Goal: Obtain resource: Download file/media

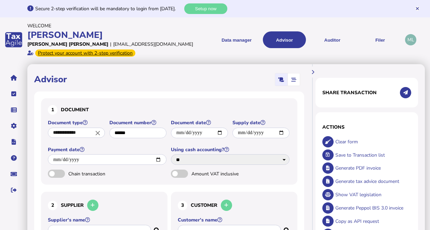
select select "*****"
select select "**"
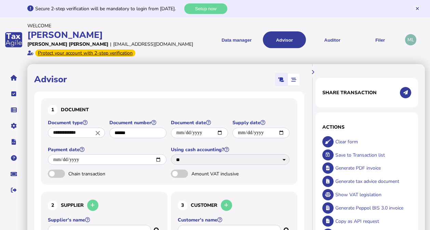
select select "**"
select select "****"
select select "**********"
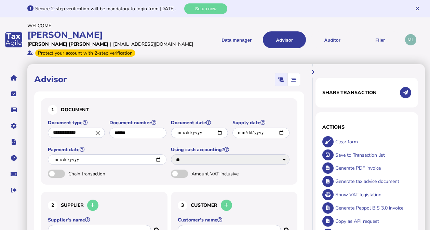
select select "**"
click at [235, 40] on div at bounding box center [215, 115] width 430 height 230
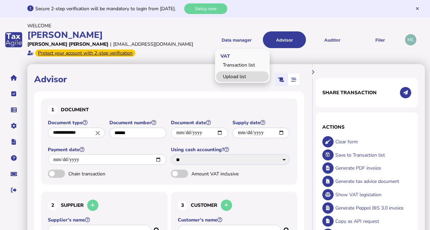
click at [231, 76] on link "Upload list" at bounding box center [242, 76] width 53 height 11
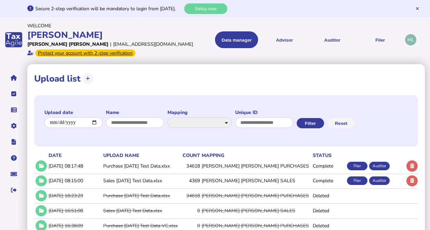
click at [251, 179] on td "[PERSON_NAME] [PERSON_NAME] SALES" at bounding box center [255, 181] width 111 height 14
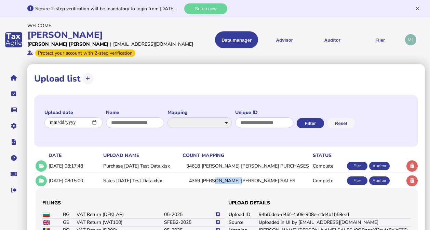
click at [251, 179] on td "[PERSON_NAME] [PERSON_NAME] SALES" at bounding box center [255, 181] width 111 height 14
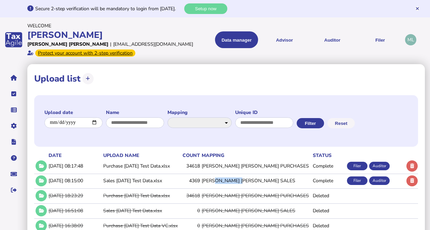
click at [251, 179] on td "[PERSON_NAME] [PERSON_NAME] SALES" at bounding box center [255, 181] width 111 height 14
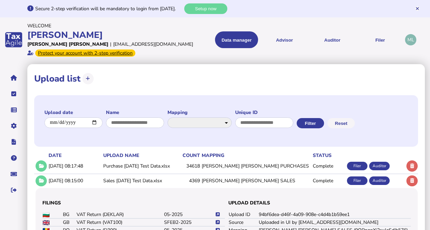
click at [217, 221] on icon at bounding box center [217, 222] width 4 height 4
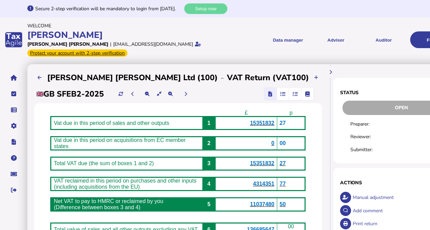
click at [250, 124] on span "15351832" at bounding box center [262, 123] width 24 height 6
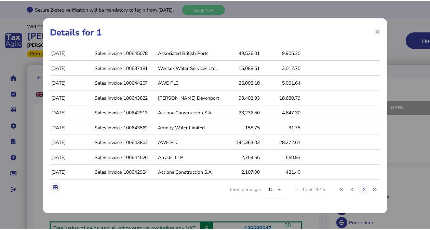
scroll to position [28, 0]
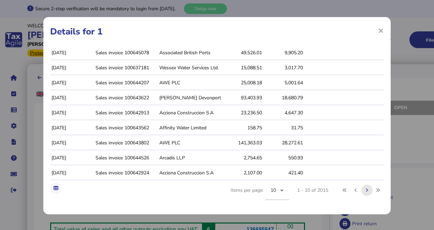
click at [362, 190] on button at bounding box center [367, 190] width 11 height 11
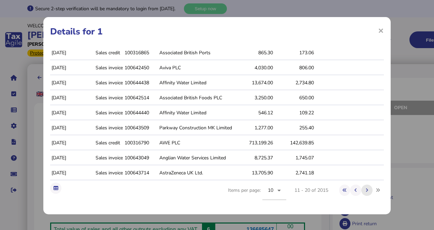
click at [362, 190] on button at bounding box center [367, 190] width 11 height 11
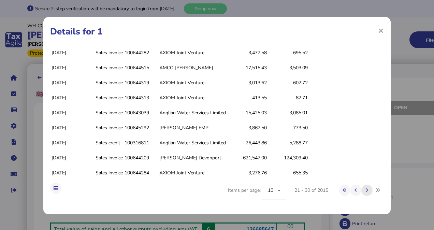
click at [362, 190] on button at bounding box center [367, 190] width 11 height 11
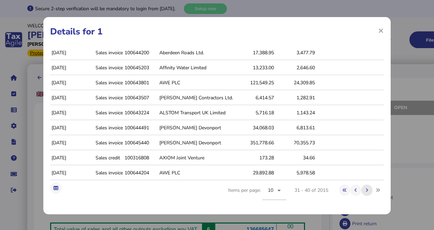
click at [362, 190] on button at bounding box center [367, 190] width 11 height 11
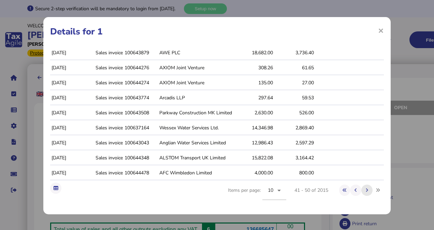
click at [362, 190] on button at bounding box center [367, 190] width 11 height 11
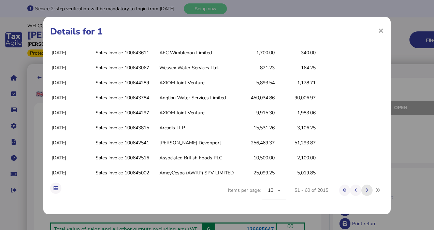
click at [362, 190] on button at bounding box center [367, 190] width 11 height 11
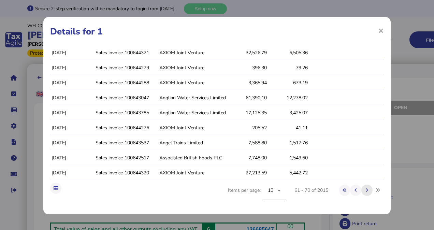
click at [362, 190] on button at bounding box center [367, 190] width 11 height 11
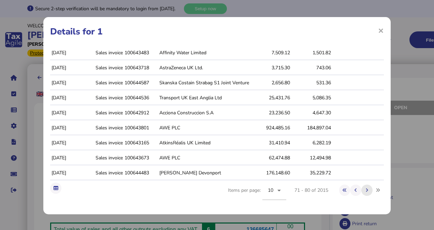
click at [362, 190] on button at bounding box center [367, 190] width 11 height 11
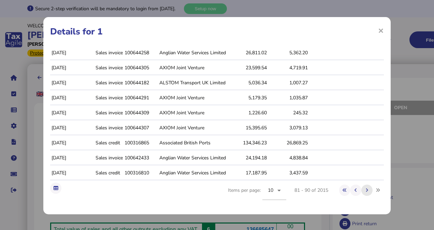
click at [362, 190] on button at bounding box center [367, 190] width 11 height 11
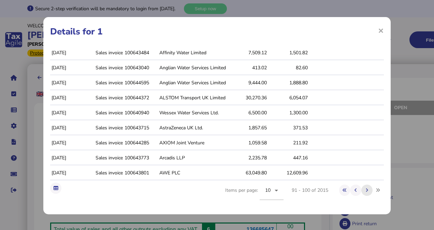
click at [362, 190] on button at bounding box center [367, 190] width 11 height 11
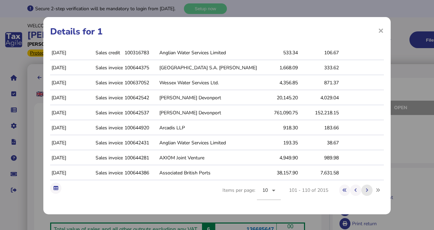
click at [362, 190] on button at bounding box center [367, 190] width 11 height 11
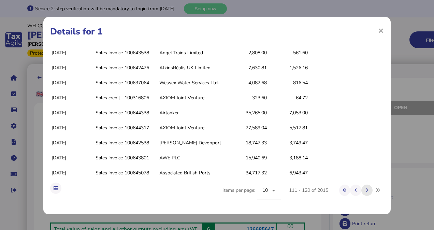
click at [362, 190] on button at bounding box center [367, 190] width 11 height 11
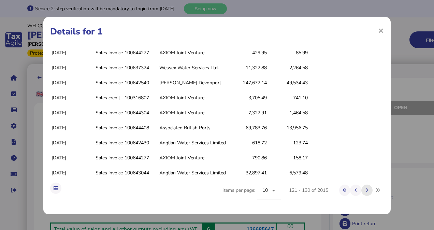
click at [362, 190] on button at bounding box center [367, 190] width 11 height 11
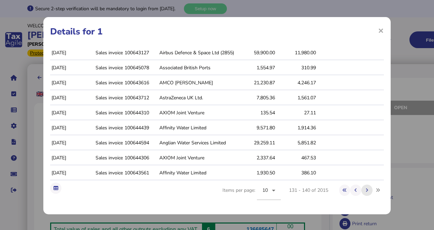
click at [362, 190] on button at bounding box center [367, 190] width 11 height 11
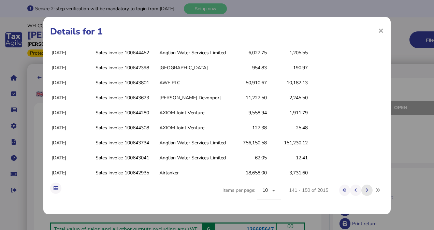
click at [362, 190] on button at bounding box center [367, 190] width 11 height 11
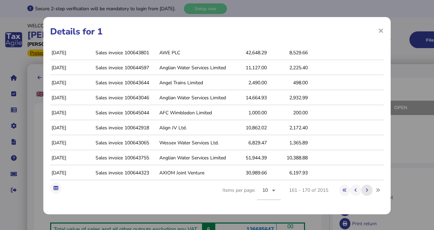
click at [362, 190] on button at bounding box center [367, 190] width 11 height 11
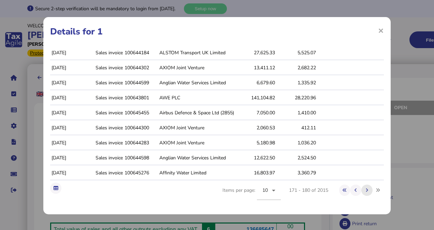
click at [362, 190] on button at bounding box center [367, 190] width 11 height 11
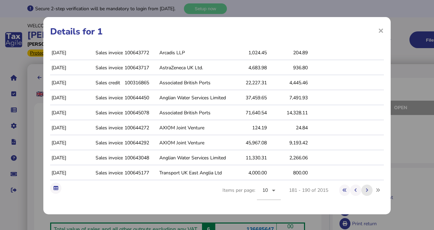
click at [362, 190] on button at bounding box center [367, 190] width 11 height 11
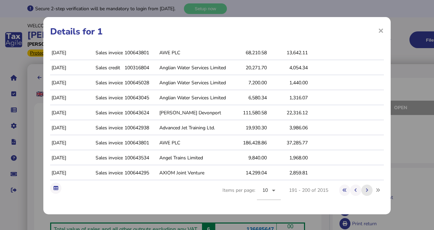
click at [362, 190] on button at bounding box center [367, 190] width 11 height 11
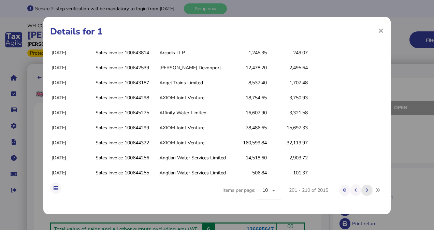
click at [362, 190] on button at bounding box center [367, 190] width 11 height 11
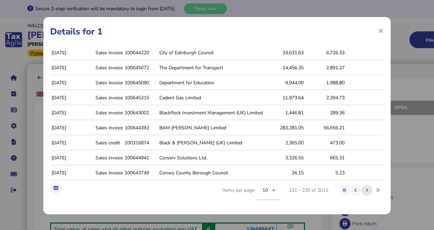
click at [362, 190] on button at bounding box center [367, 190] width 11 height 11
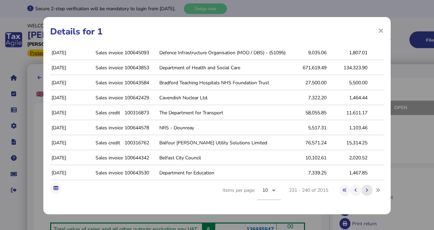
click at [362, 190] on button at bounding box center [367, 190] width 11 height 11
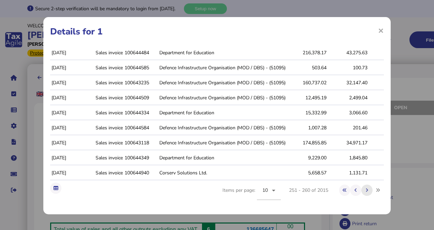
click at [362, 190] on button at bounding box center [367, 190] width 11 height 11
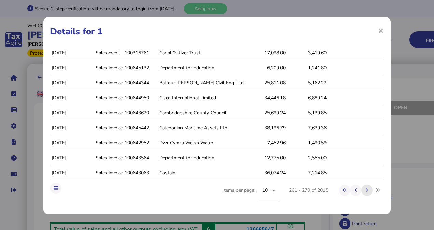
click at [362, 190] on button at bounding box center [367, 190] width 11 height 11
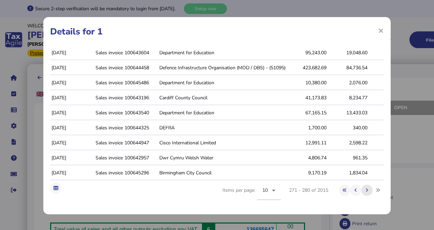
click at [362, 190] on button at bounding box center [367, 190] width 11 height 11
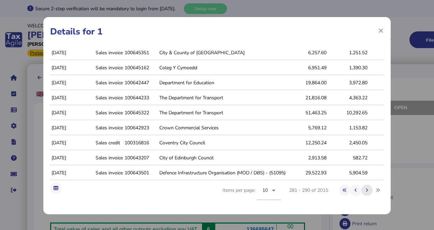
click at [362, 190] on button at bounding box center [367, 190] width 11 height 11
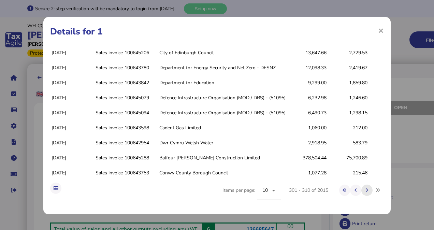
click at [362, 190] on button at bounding box center [367, 190] width 11 height 11
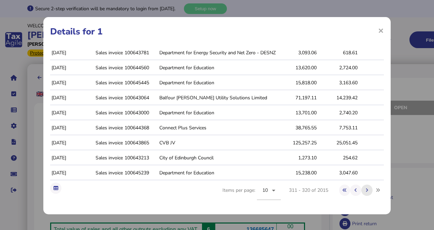
click at [362, 190] on button at bounding box center [367, 190] width 11 height 11
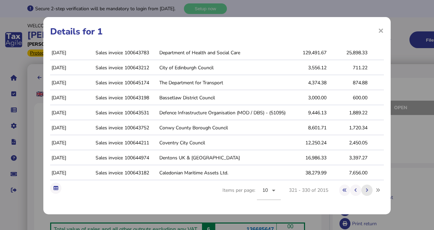
click at [362, 190] on button at bounding box center [367, 190] width 11 height 11
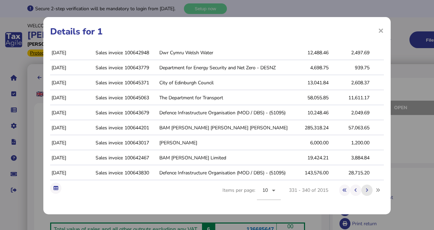
click at [362, 190] on button at bounding box center [367, 190] width 11 height 11
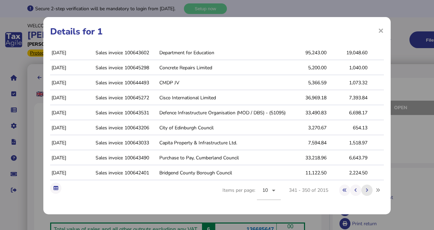
click at [362, 190] on button at bounding box center [367, 190] width 11 height 11
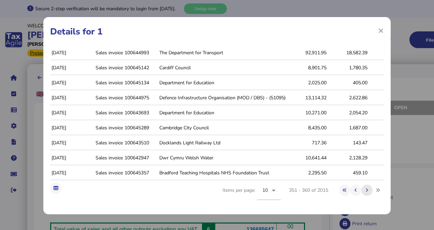
click at [362, 190] on button at bounding box center [367, 190] width 11 height 11
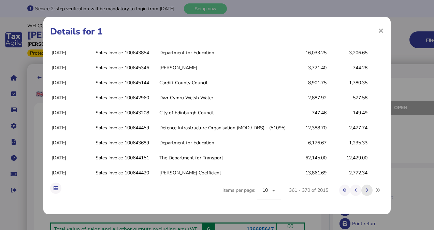
click at [362, 190] on button at bounding box center [367, 190] width 11 height 11
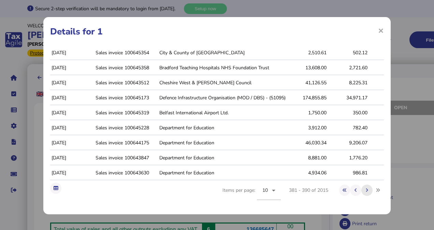
click at [362, 190] on button at bounding box center [367, 190] width 11 height 11
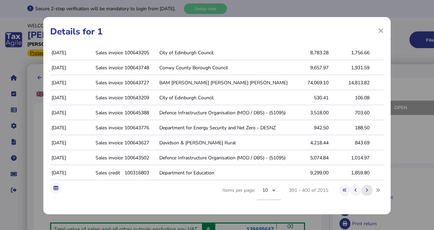
click at [362, 190] on button at bounding box center [367, 190] width 11 height 11
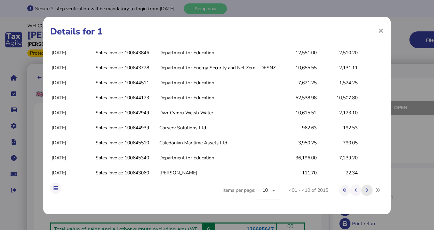
click at [362, 190] on button at bounding box center [367, 190] width 11 height 11
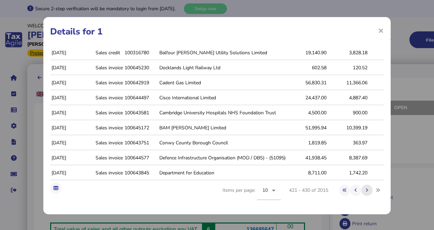
click at [362, 190] on button at bounding box center [367, 190] width 11 height 11
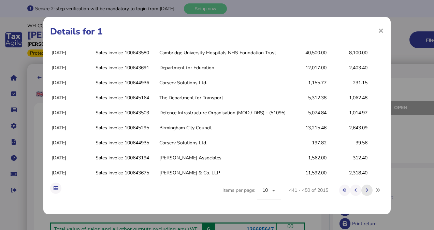
click at [362, 190] on button at bounding box center [367, 190] width 11 height 11
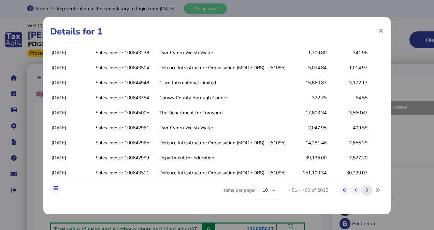
click at [362, 190] on button at bounding box center [367, 190] width 11 height 11
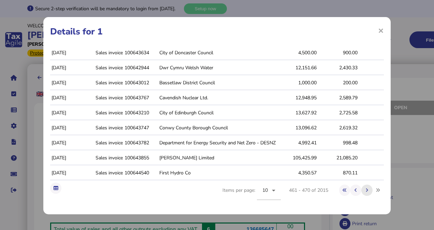
click at [362, 190] on button at bounding box center [367, 190] width 11 height 11
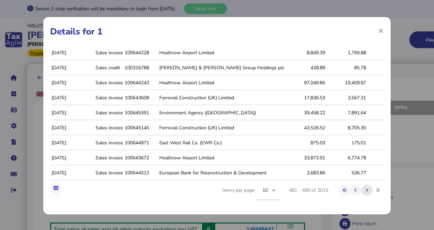
click at [362, 190] on button at bounding box center [367, 190] width 11 height 11
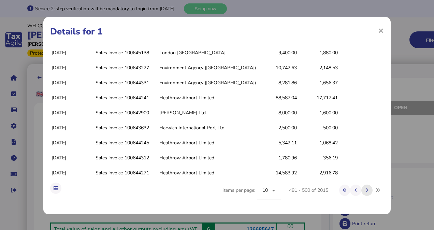
click at [362, 190] on button at bounding box center [367, 190] width 11 height 11
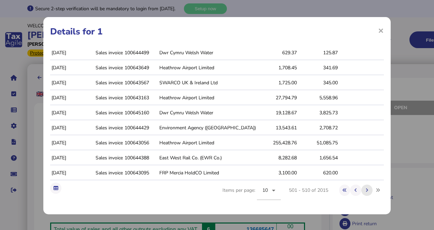
click at [362, 190] on button at bounding box center [367, 190] width 11 height 11
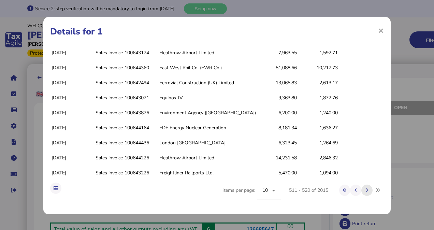
click at [362, 190] on button at bounding box center [367, 190] width 11 height 11
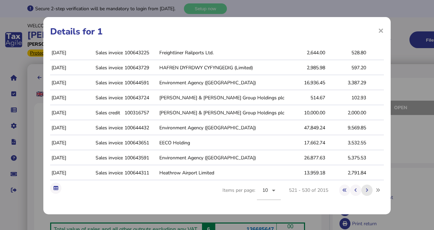
click at [362, 190] on button at bounding box center [367, 190] width 11 height 11
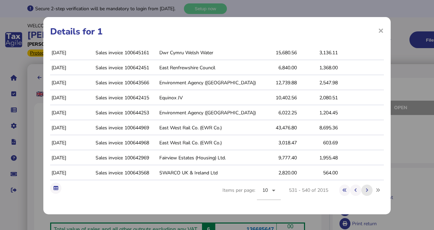
click at [362, 190] on button at bounding box center [367, 190] width 11 height 11
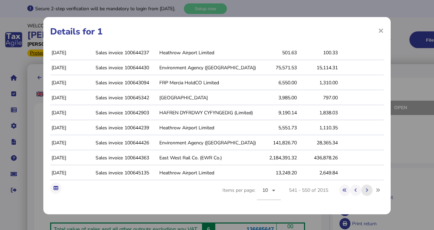
click at [362, 190] on button at bounding box center [367, 190] width 11 height 11
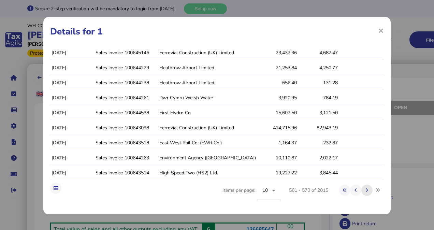
click at [362, 190] on button at bounding box center [367, 190] width 11 height 11
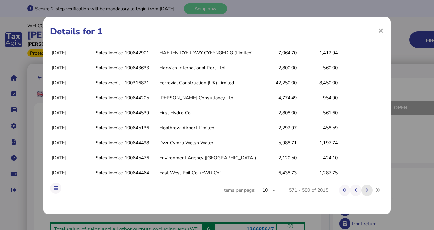
click at [362, 190] on button at bounding box center [367, 190] width 11 height 11
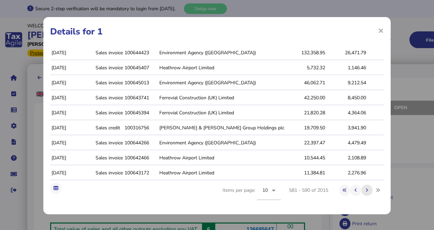
click at [362, 190] on button at bounding box center [367, 190] width 11 height 11
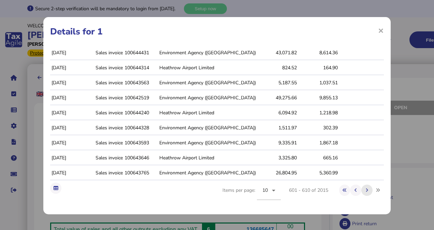
click at [362, 190] on button at bounding box center [367, 190] width 11 height 11
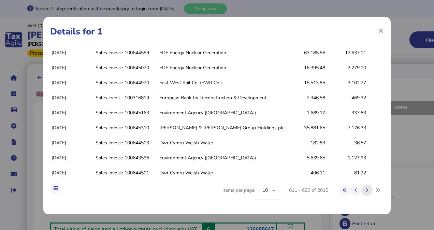
click at [362, 190] on button at bounding box center [367, 190] width 11 height 11
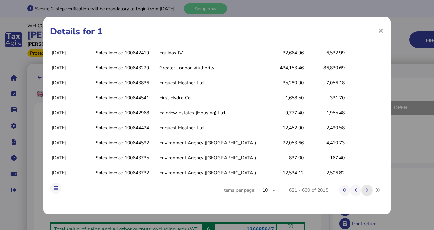
click at [362, 190] on button at bounding box center [367, 190] width 11 height 11
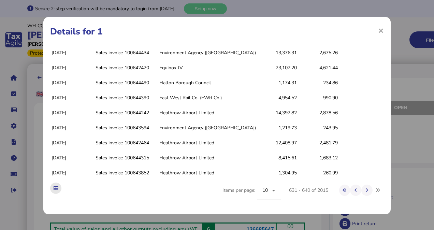
click at [55, 191] on button at bounding box center [55, 188] width 11 height 11
click at [382, 103] on div "× Details for 1 Reporting date Doc type Doc number Counterparty Taxable basis V…" at bounding box center [217, 115] width 348 height 197
click at [374, 27] on h1 "Details for 1" at bounding box center [217, 32] width 334 height 12
click at [378, 30] on span "×" at bounding box center [381, 30] width 6 height 13
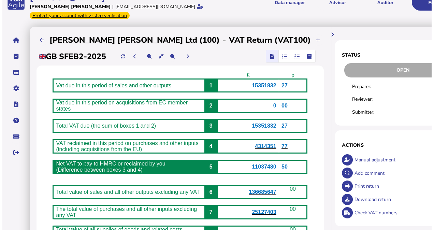
scroll to position [38, 0]
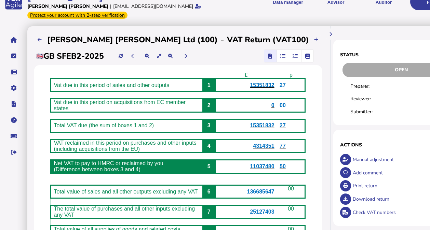
click at [247, 195] on span "136685647" at bounding box center [260, 192] width 27 height 6
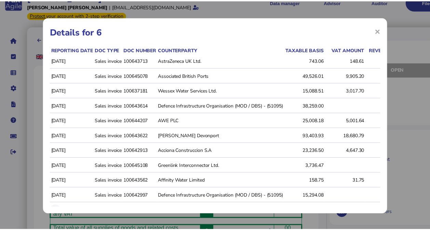
scroll to position [28, 0]
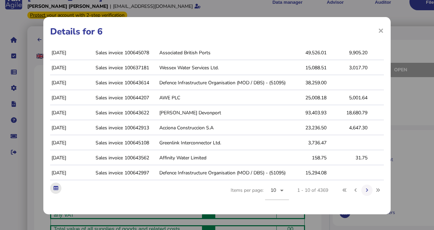
click at [56, 190] on icon at bounding box center [56, 188] width 4 height 4
click at [378, 31] on span "×" at bounding box center [381, 30] width 6 height 13
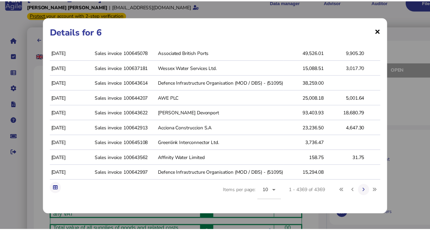
scroll to position [0, 0]
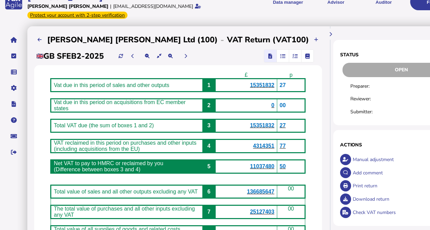
click at [280, 56] on icon "button" at bounding box center [282, 56] width 5 height 0
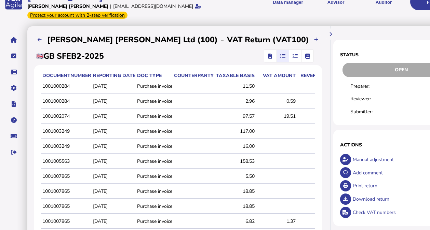
click at [292, 56] on icon "button" at bounding box center [294, 56] width 5 height 0
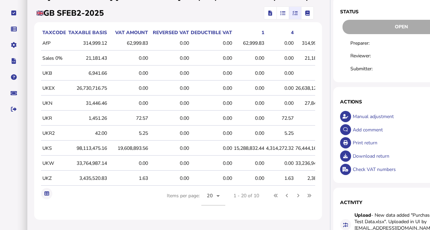
scroll to position [70, 0]
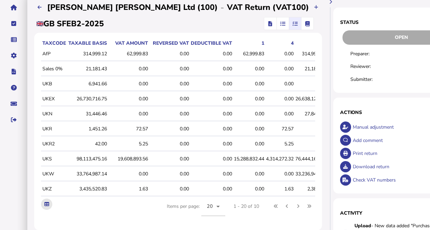
click at [46, 207] on icon at bounding box center [46, 204] width 4 height 4
